Goal: Communication & Community: Answer question/provide support

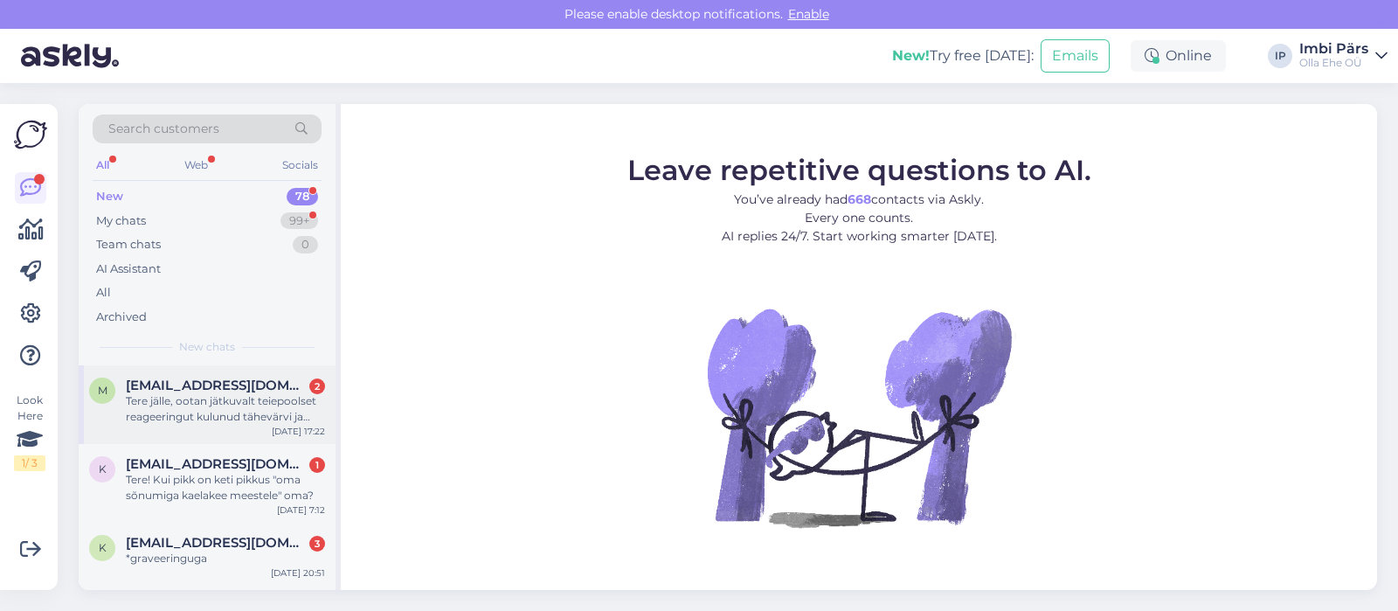
click at [243, 409] on div "Tere jälle, ootan jätkuvalt teiepoolset reageeringut kulunud tähevärvi ja kirja…" at bounding box center [225, 408] width 199 height 31
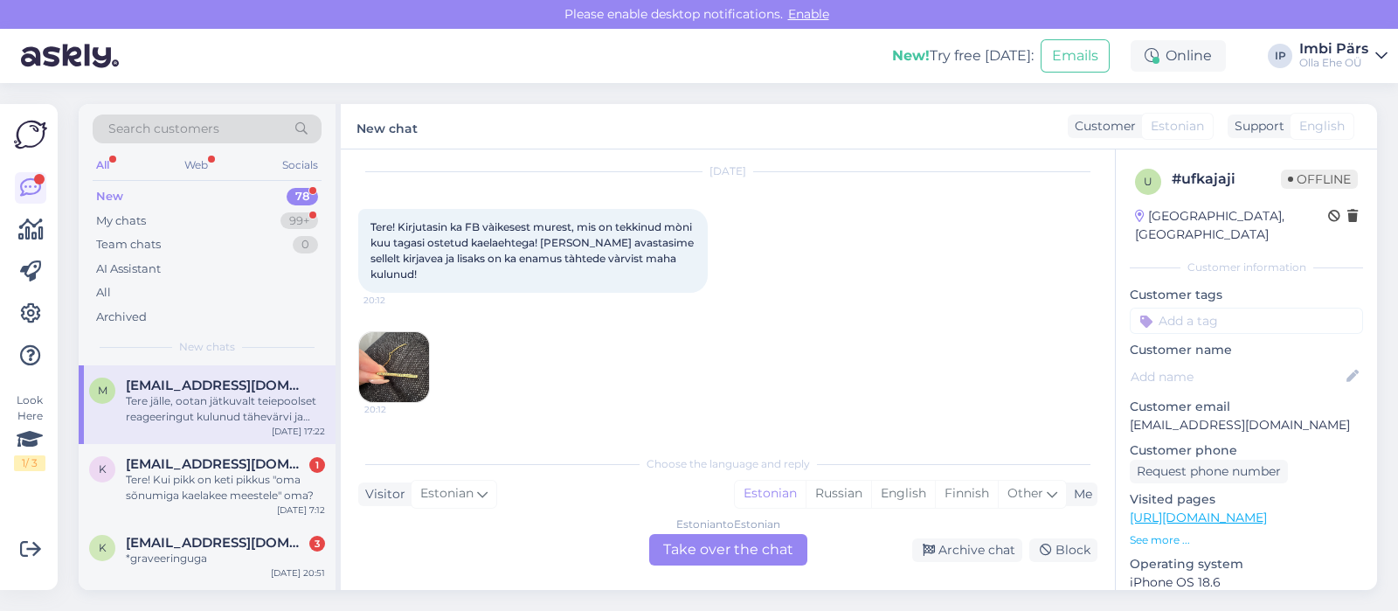
scroll to position [169, 0]
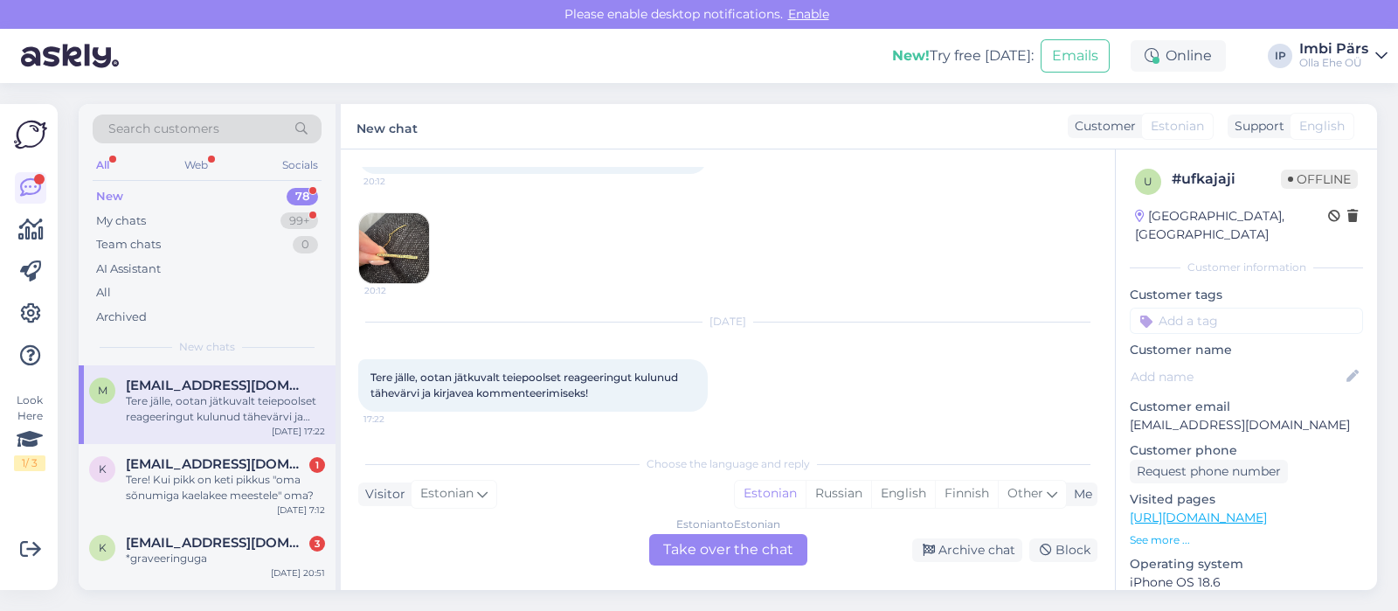
click at [695, 552] on div "Estonian to Estonian Take over the chat" at bounding box center [728, 549] width 158 height 31
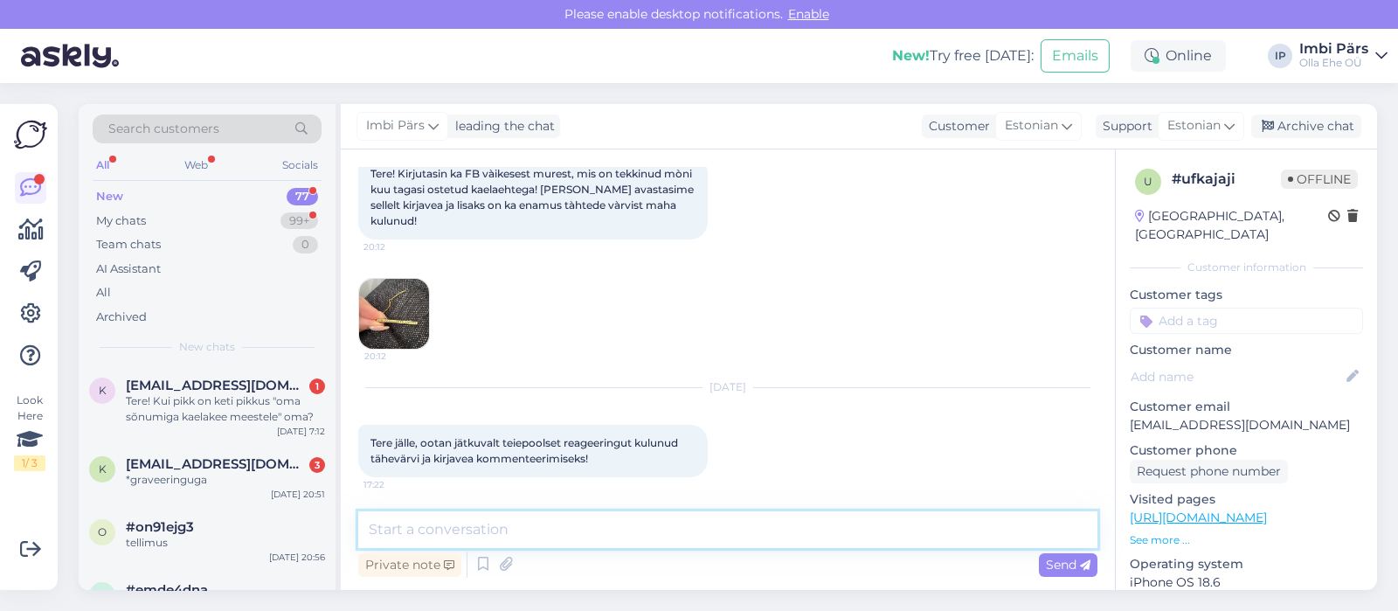
click at [470, 531] on textarea at bounding box center [727, 529] width 739 height 37
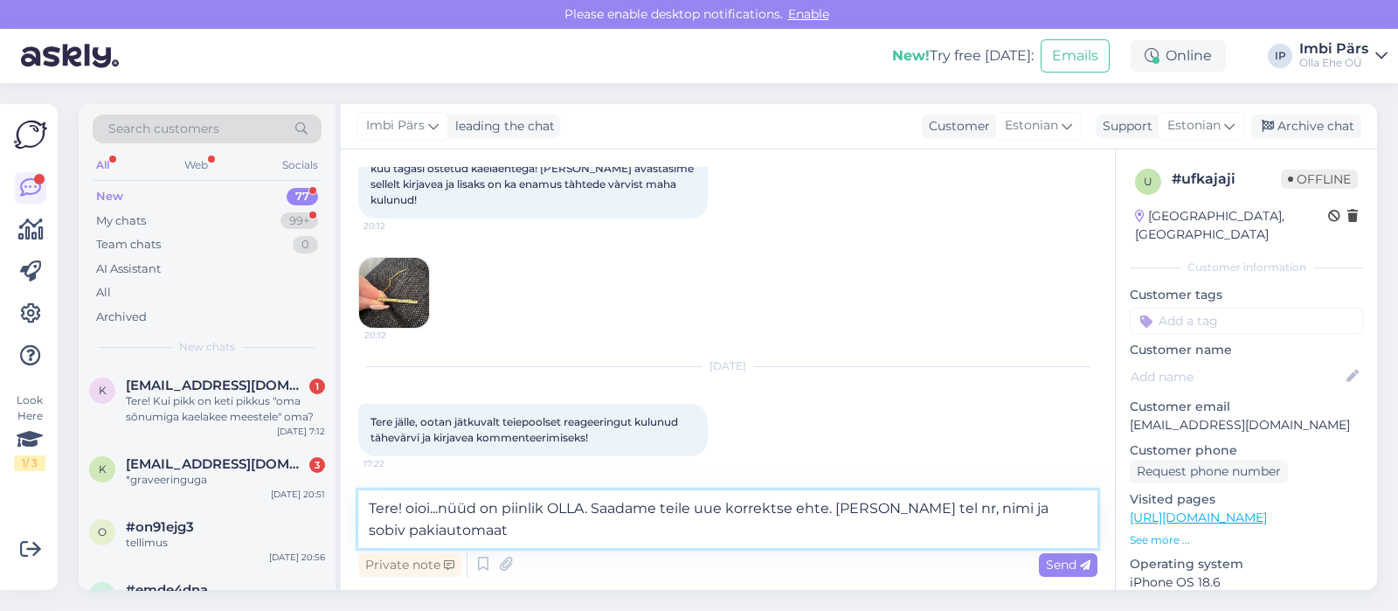
type textarea "Tere! oioi...nüüd on piinlik OLLA. Saadame teile uue korrektse ehte. [PERSON_NA…"
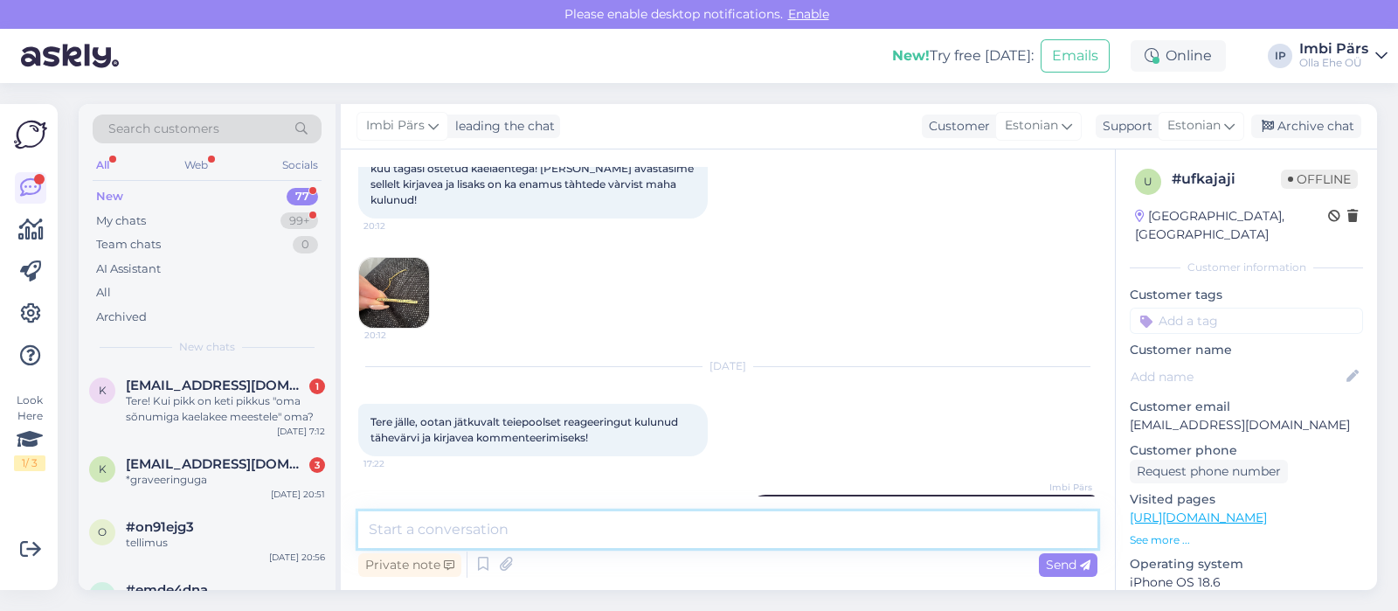
scroll to position [196, 0]
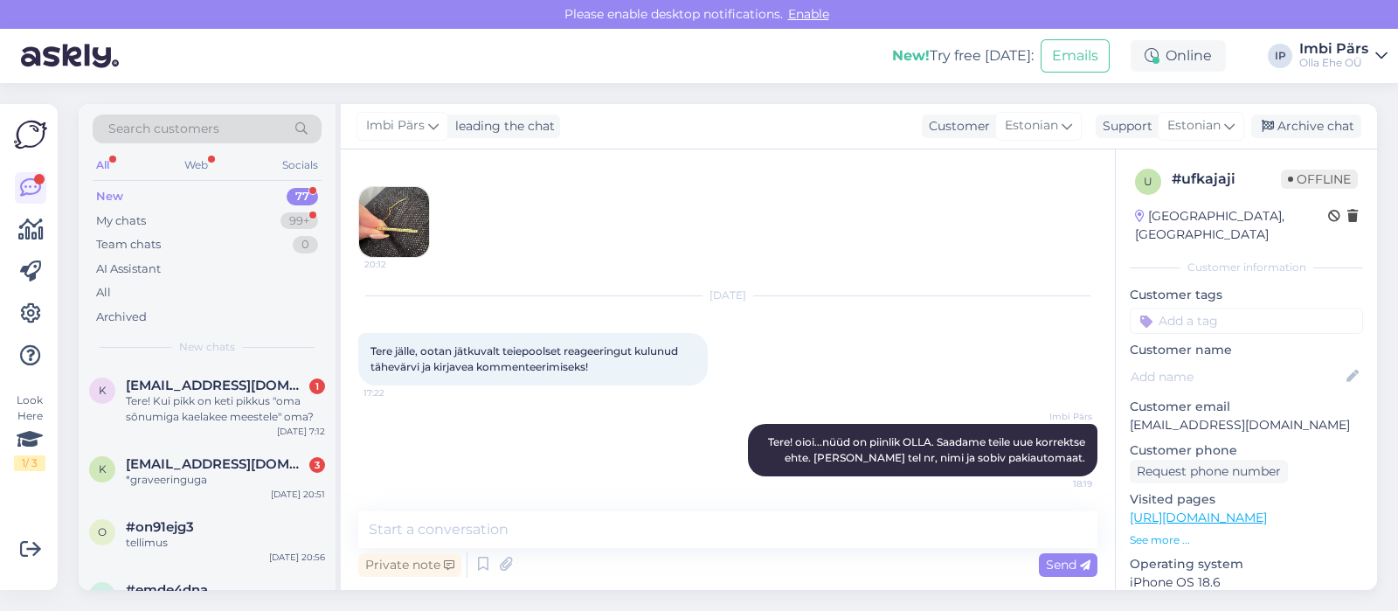
click at [386, 242] on img at bounding box center [394, 222] width 70 height 70
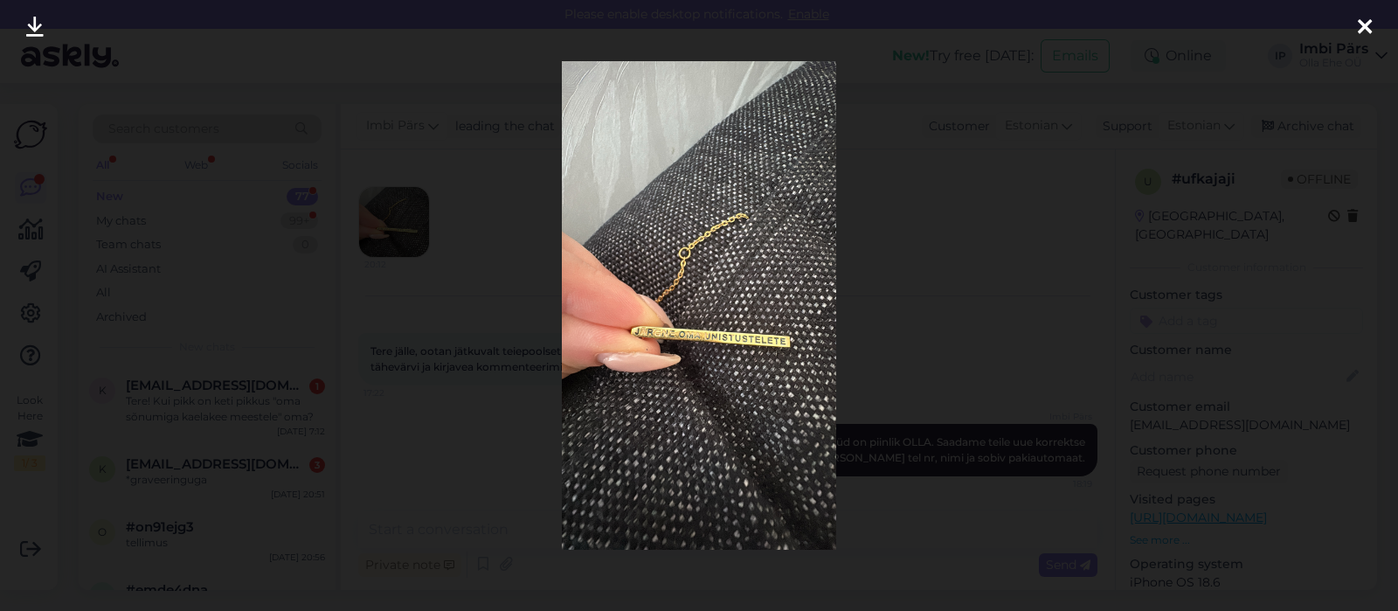
click at [1358, 24] on icon at bounding box center [1364, 28] width 14 height 23
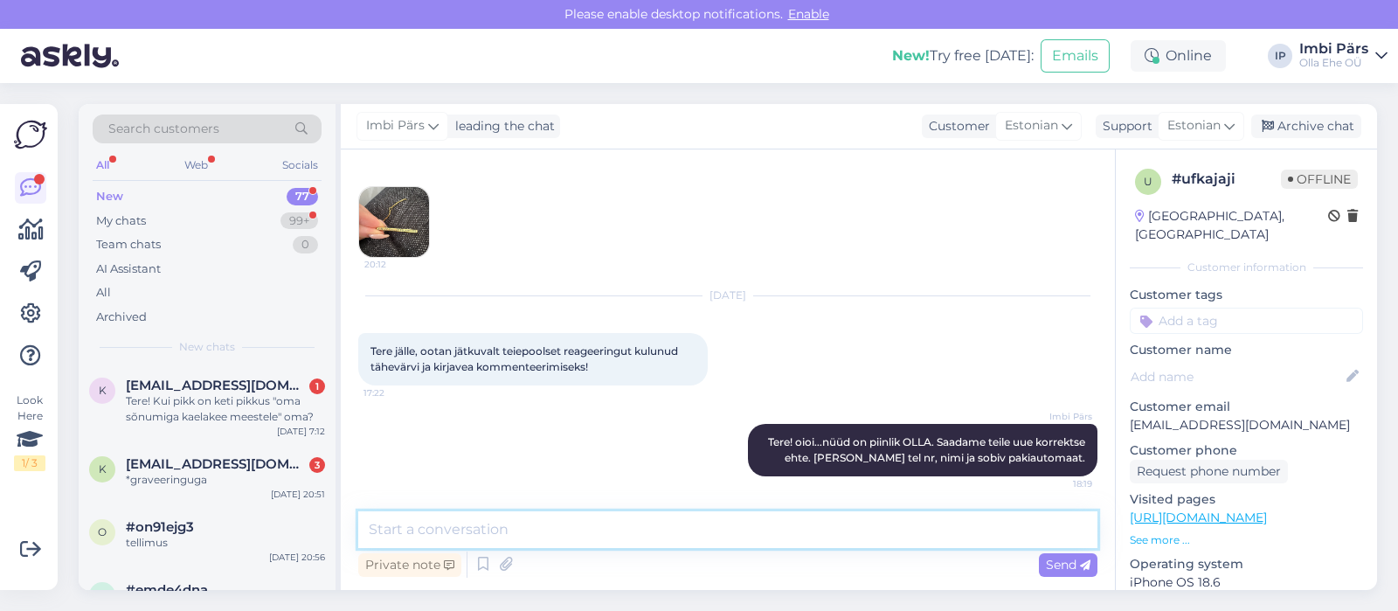
click at [570, 537] on textarea at bounding box center [727, 529] width 739 height 37
type textarea "Kas sobib nii?"
